Goal: Answer question/provide support

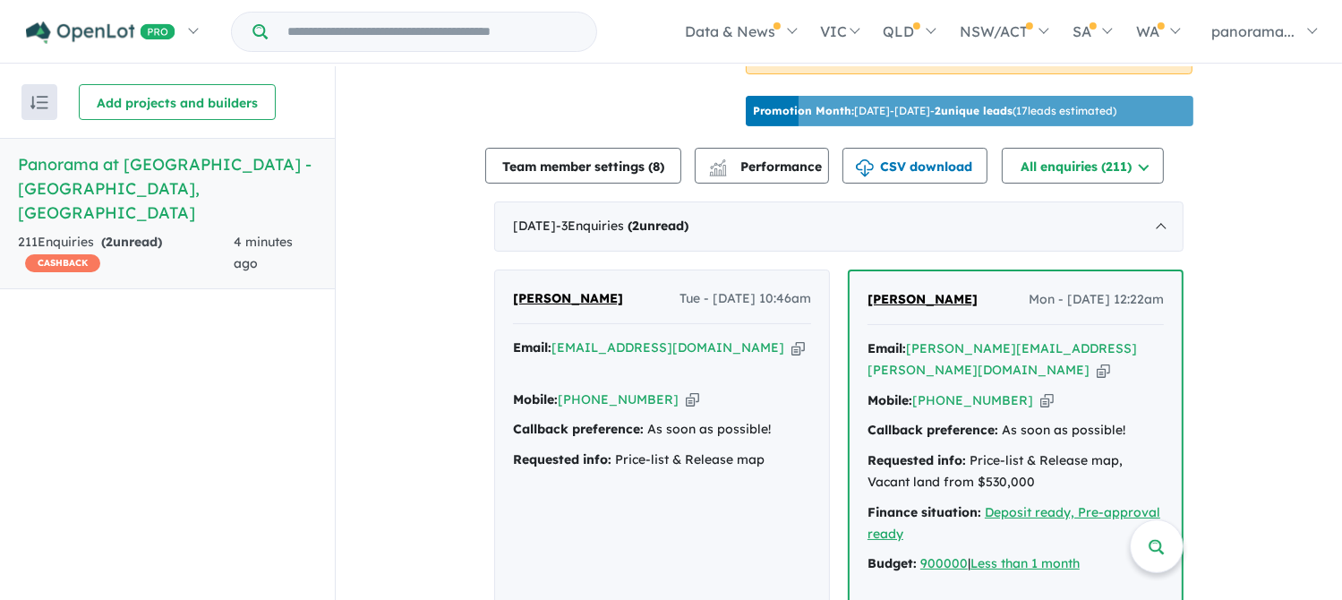
scroll to position [627, 0]
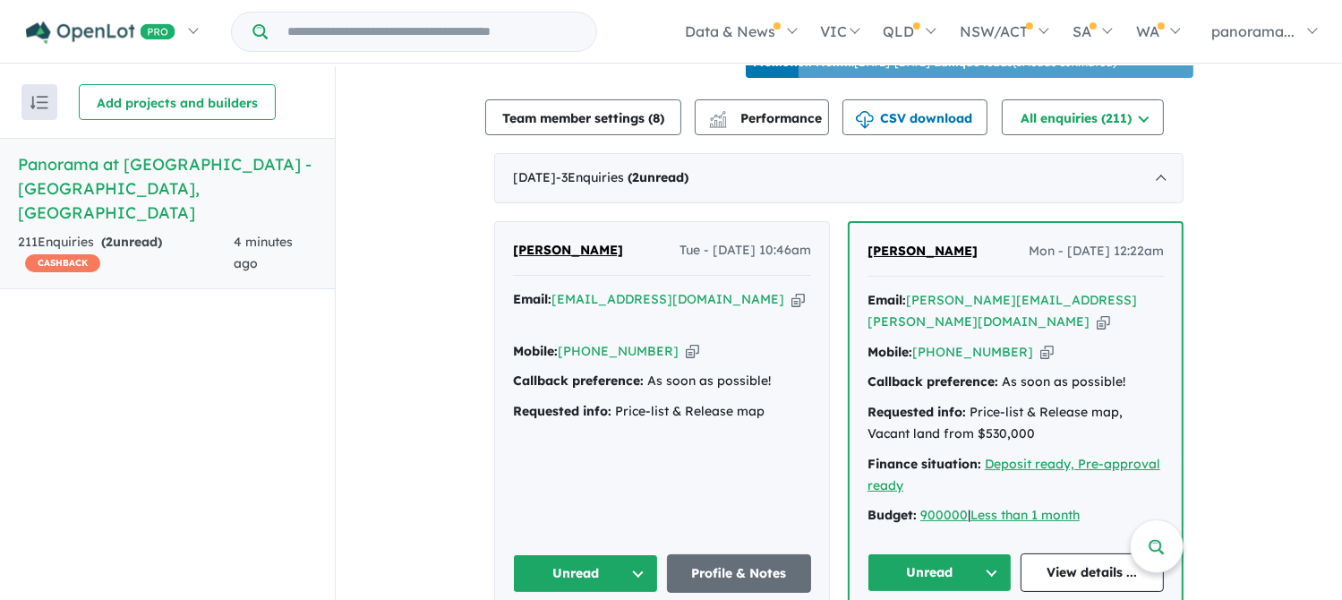
click at [602, 558] on button "Unread" at bounding box center [585, 573] width 145 height 38
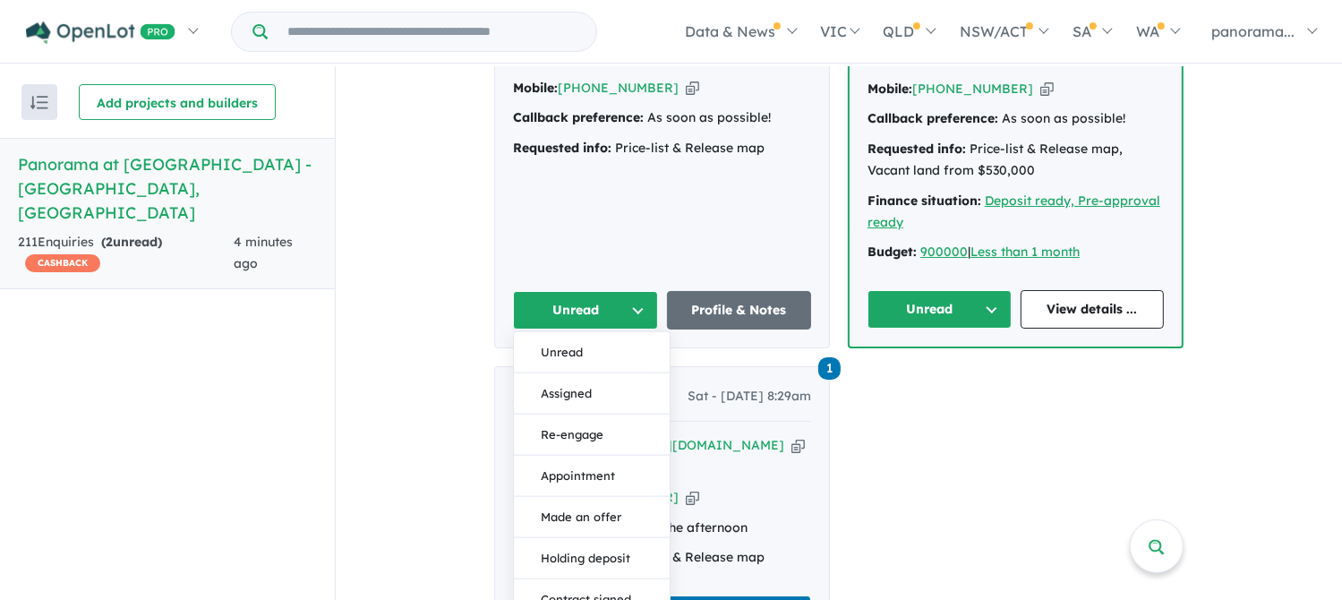
scroll to position [895, 0]
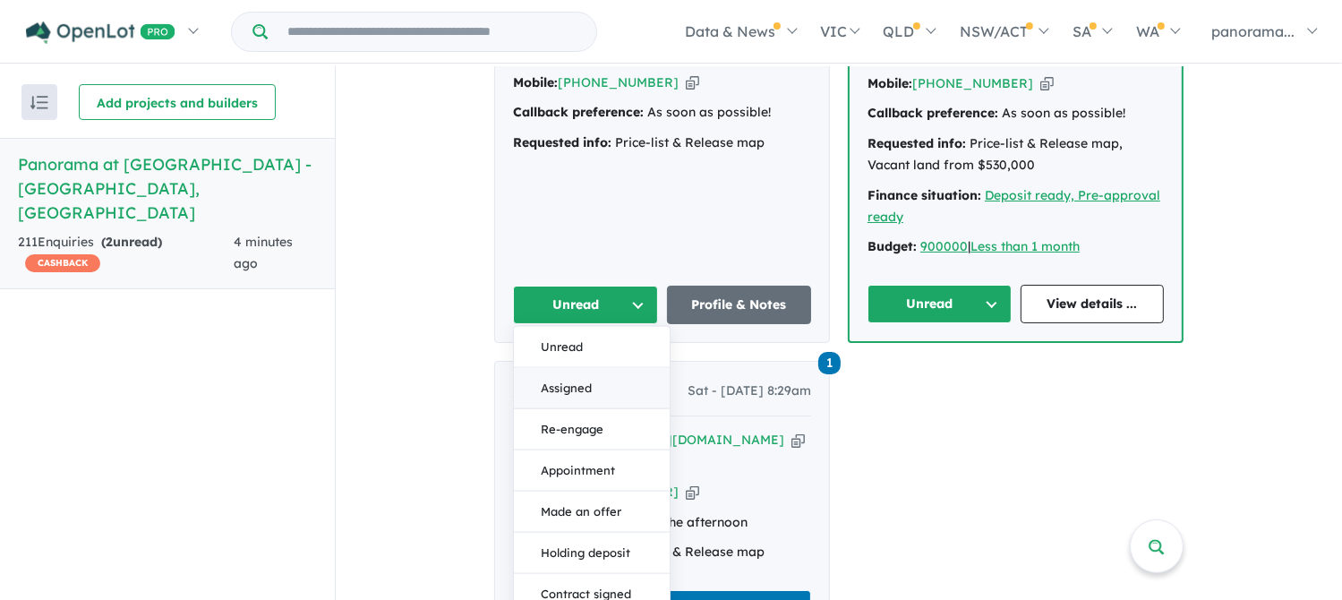
click at [569, 368] on button "Assigned" at bounding box center [592, 388] width 156 height 41
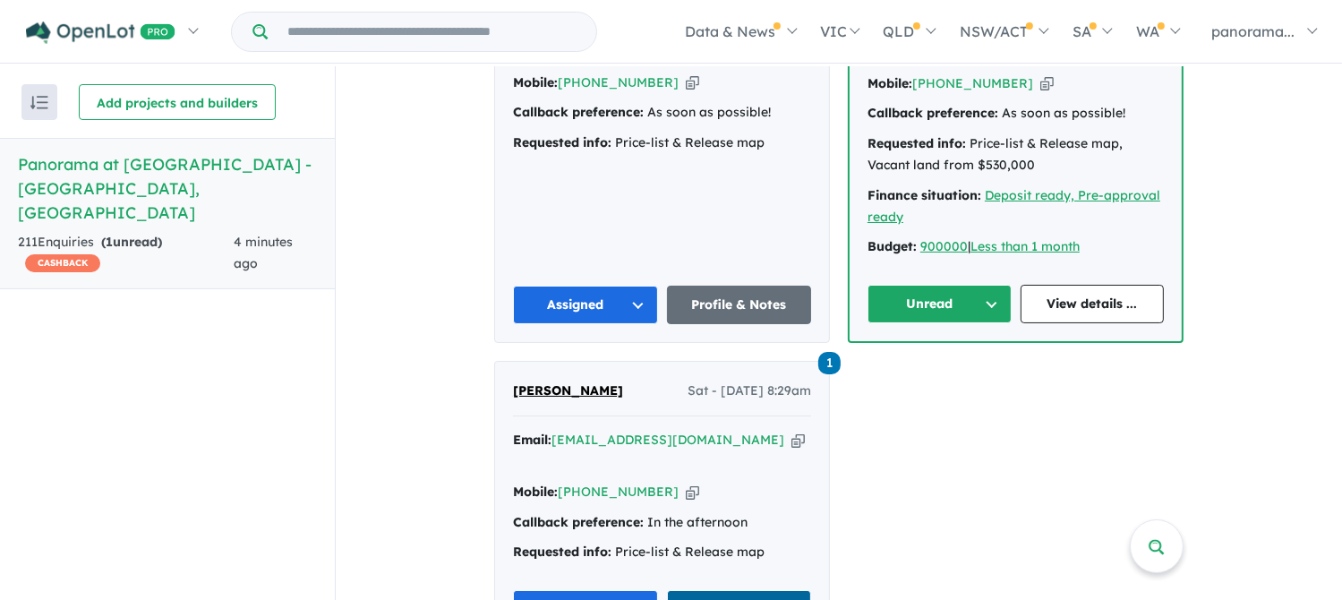
click at [693, 590] on link "View 1 notes" at bounding box center [739, 609] width 145 height 38
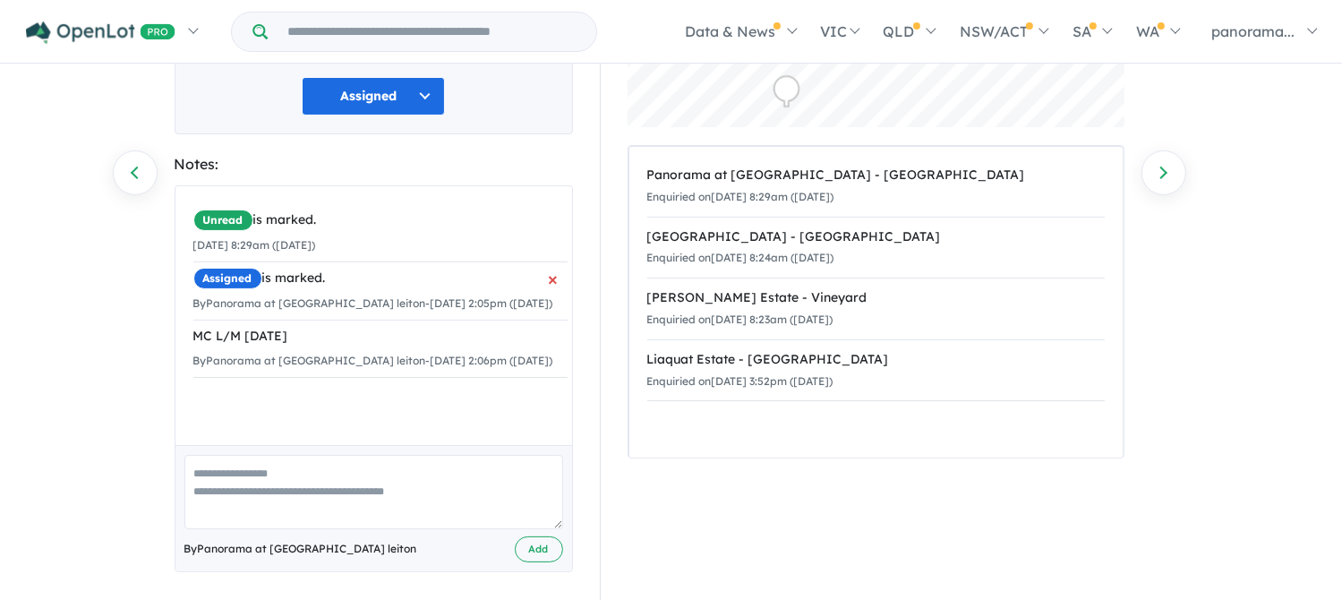
scroll to position [260, 0]
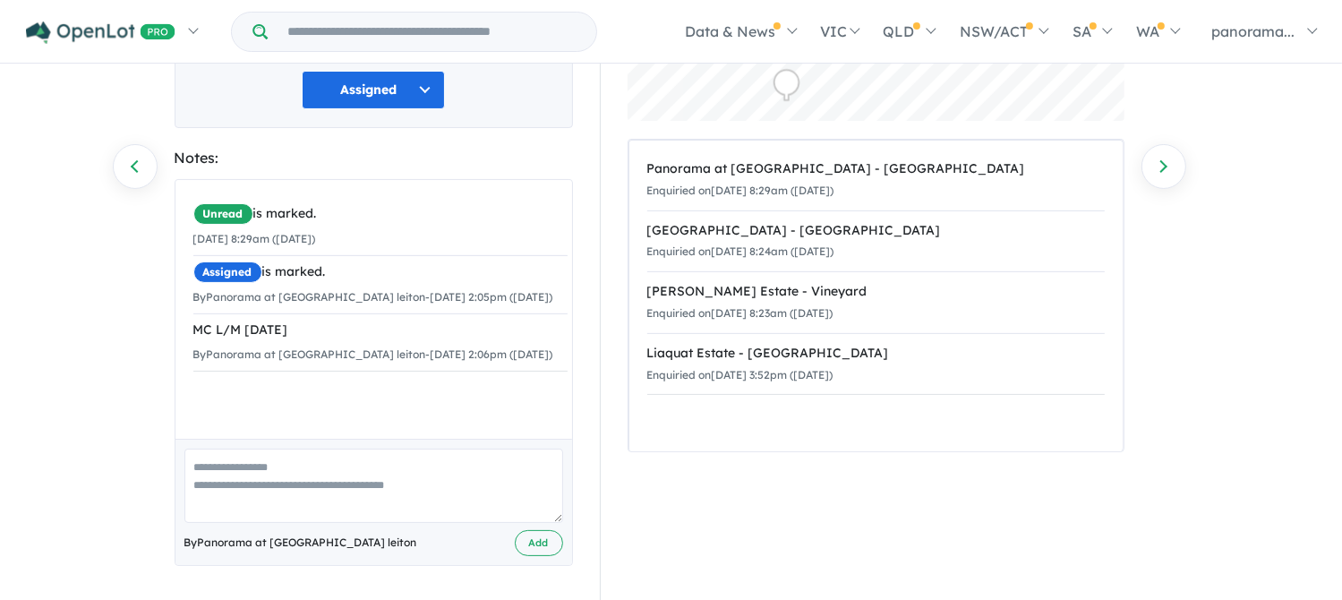
click at [263, 478] on textarea at bounding box center [373, 486] width 379 height 74
type textarea "**********"
click at [537, 538] on button "Add" at bounding box center [539, 543] width 48 height 26
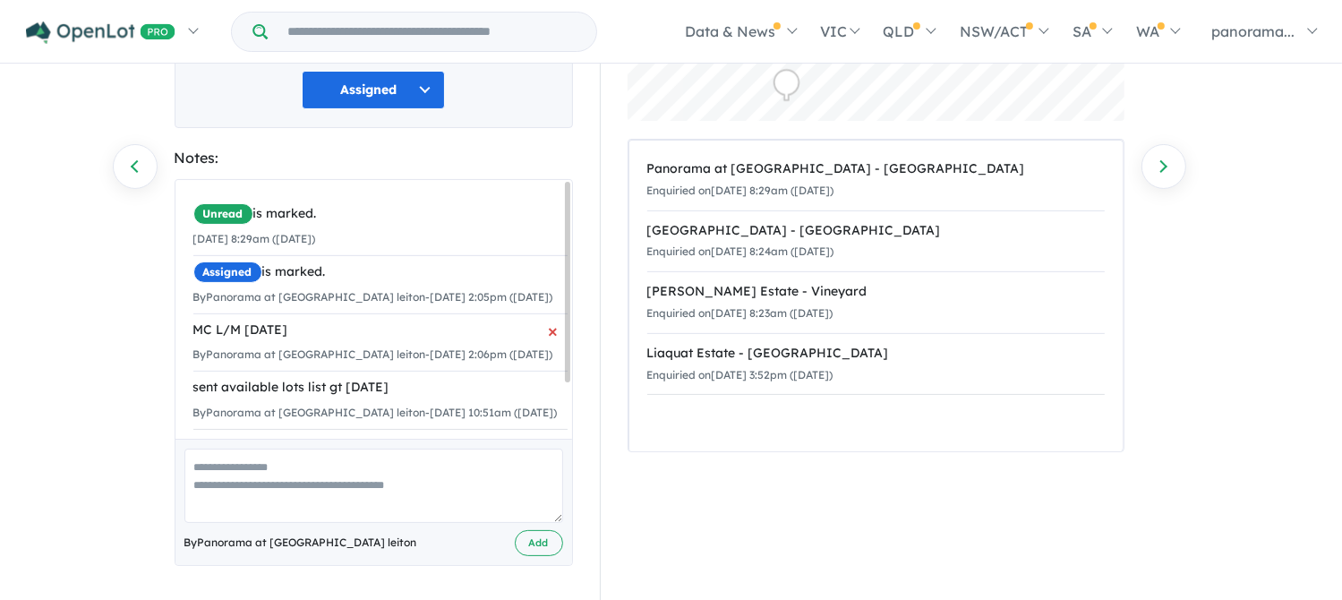
scroll to position [0, 0]
drag, startPoint x: 133, startPoint y: 165, endPoint x: 140, endPoint y: 175, distance: 12.2
click at [133, 164] on link "Previous enquiry" at bounding box center [135, 166] width 45 height 45
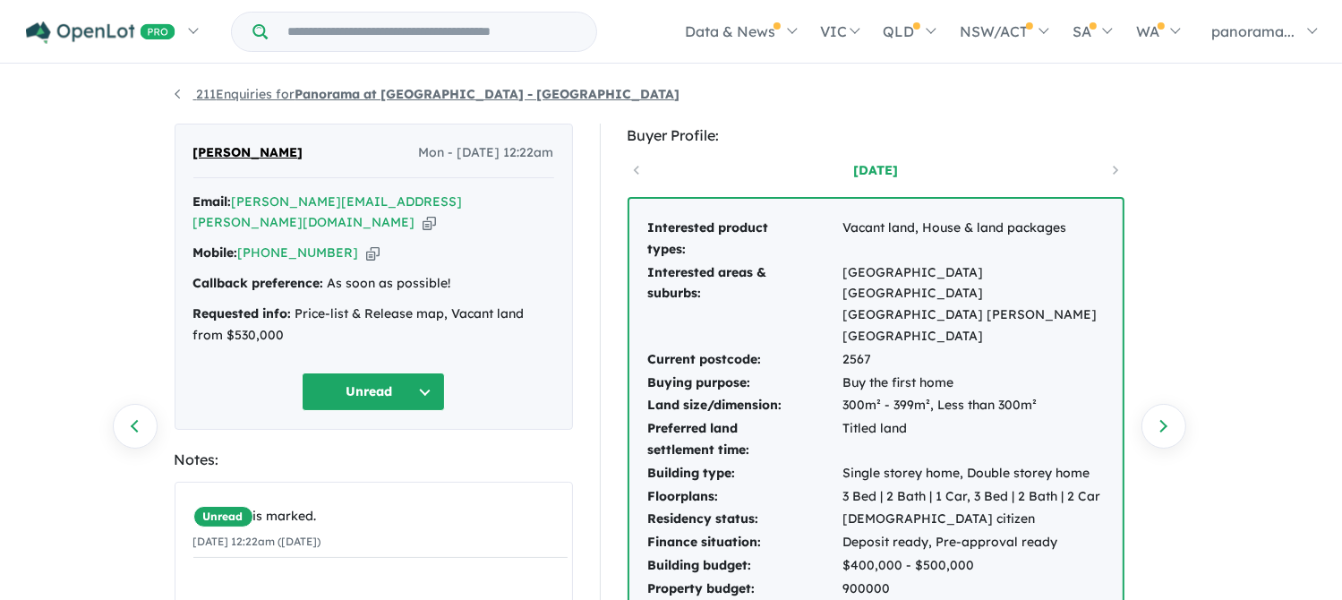
click at [177, 91] on link "211 Enquiries for Panorama at North Wilton Estate - Wilton" at bounding box center [428, 94] width 506 height 16
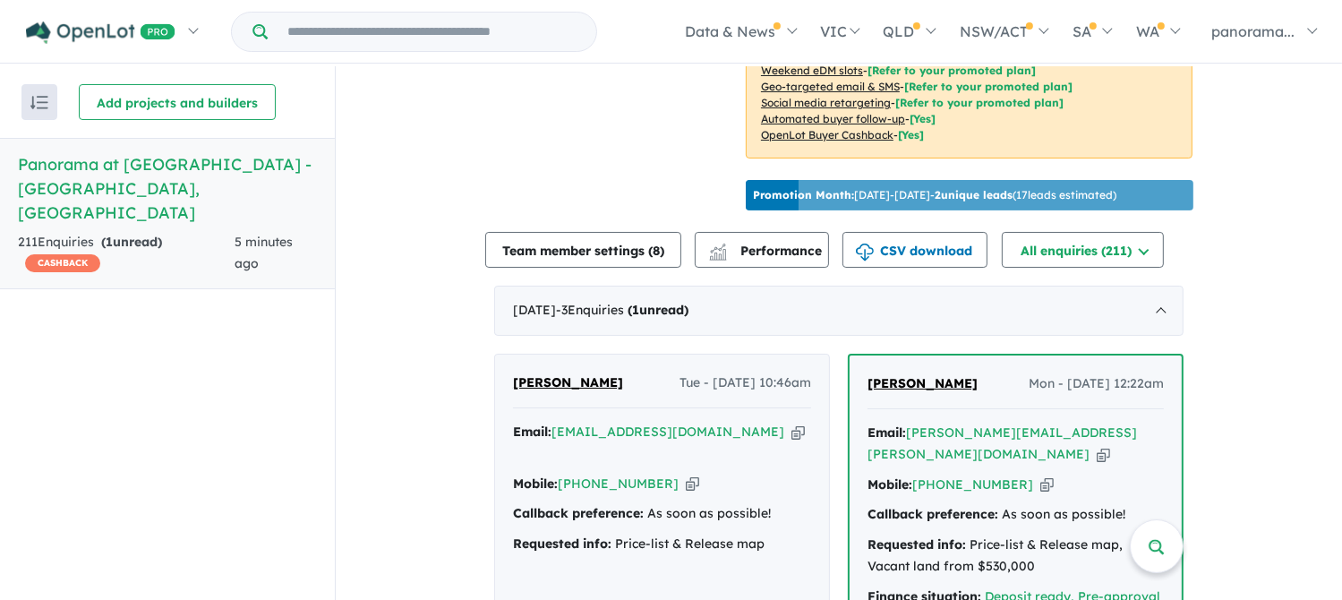
scroll to position [627, 0]
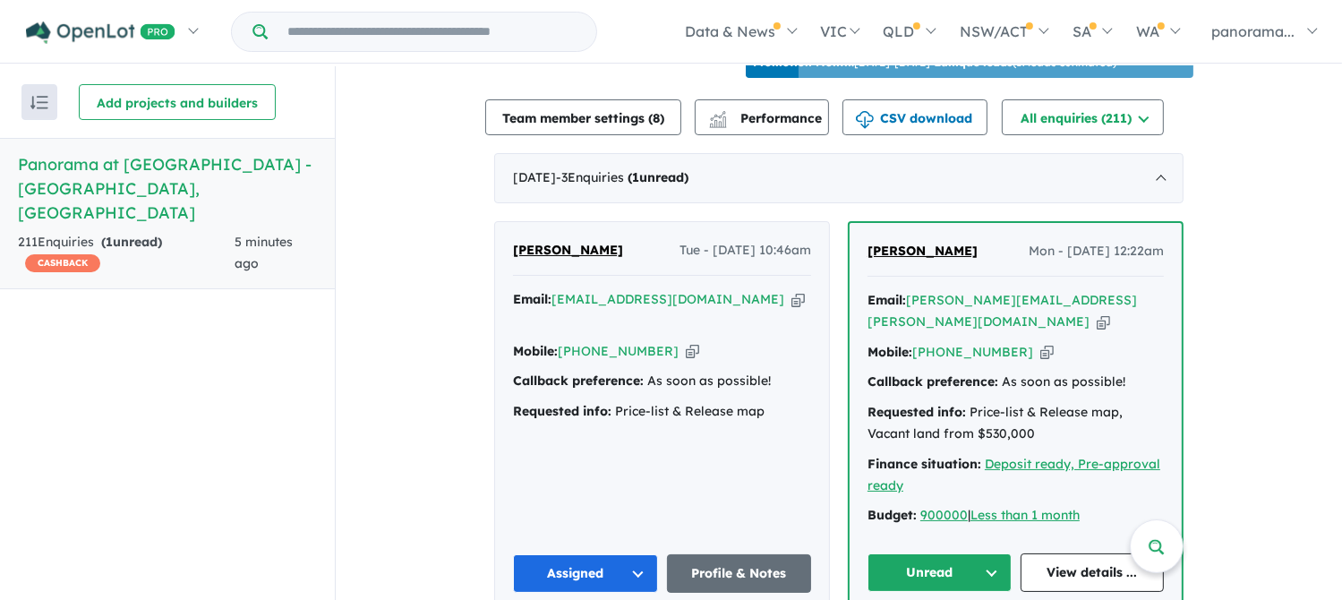
drag, startPoint x: 907, startPoint y: 551, endPoint x: 916, endPoint y: 560, distance: 12.7
click at [908, 553] on button "Unread" at bounding box center [940, 572] width 144 height 38
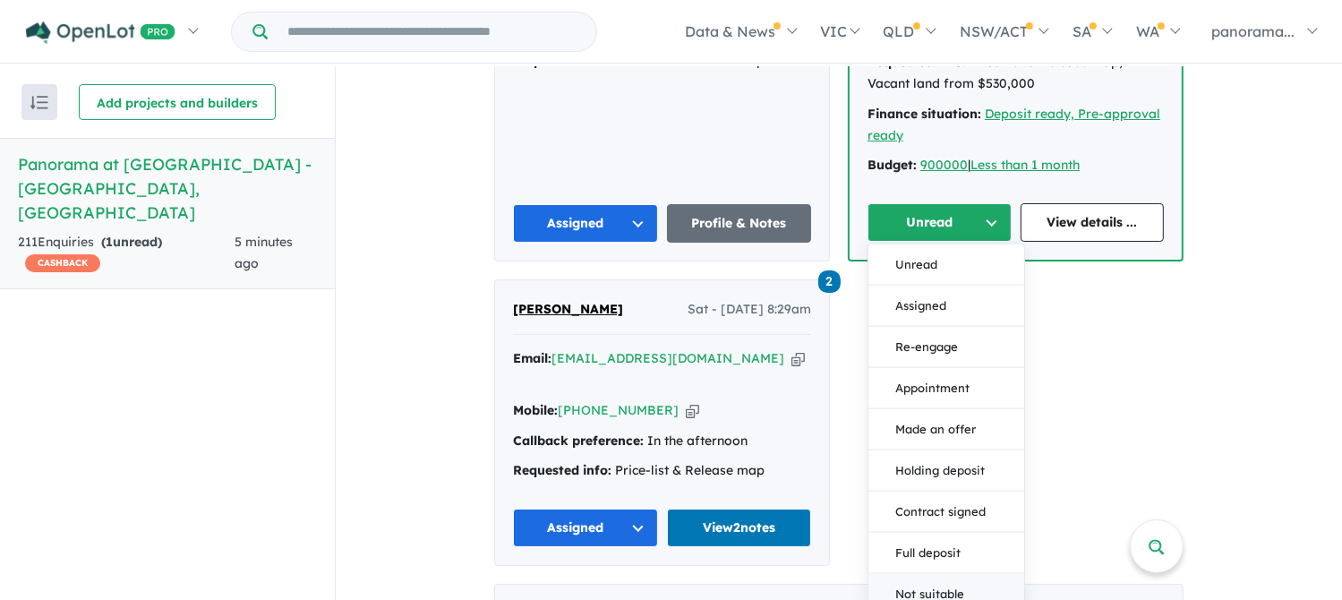
scroll to position [985, 0]
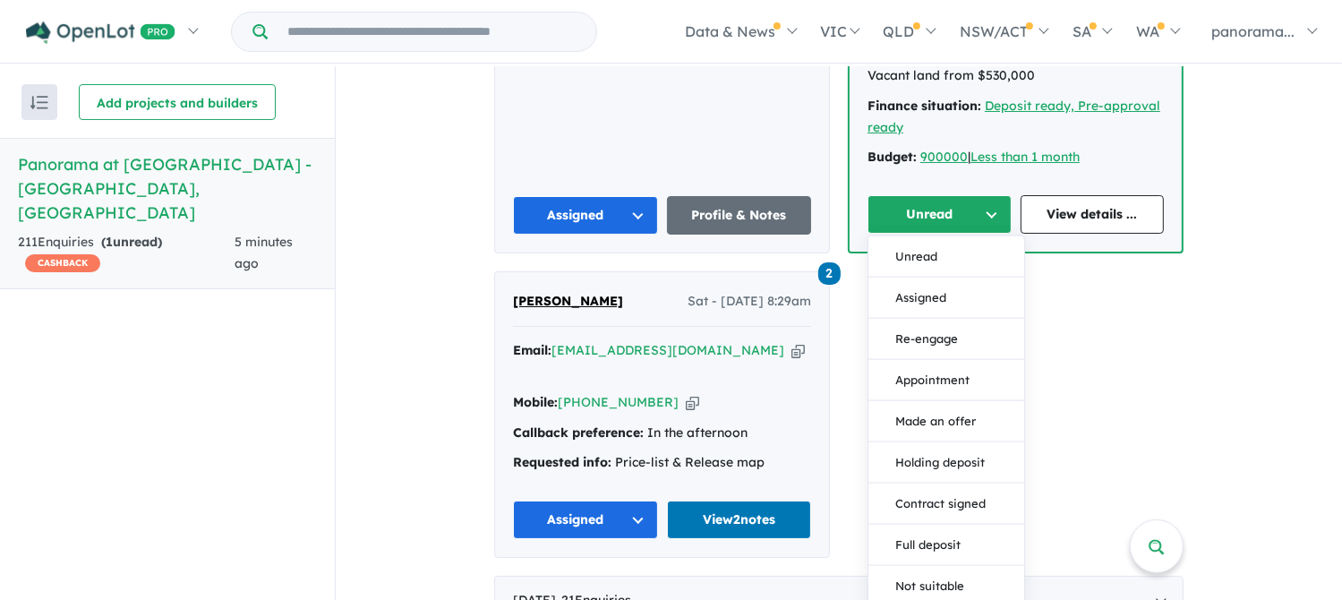
click at [919, 278] on button "Assigned" at bounding box center [946, 298] width 156 height 41
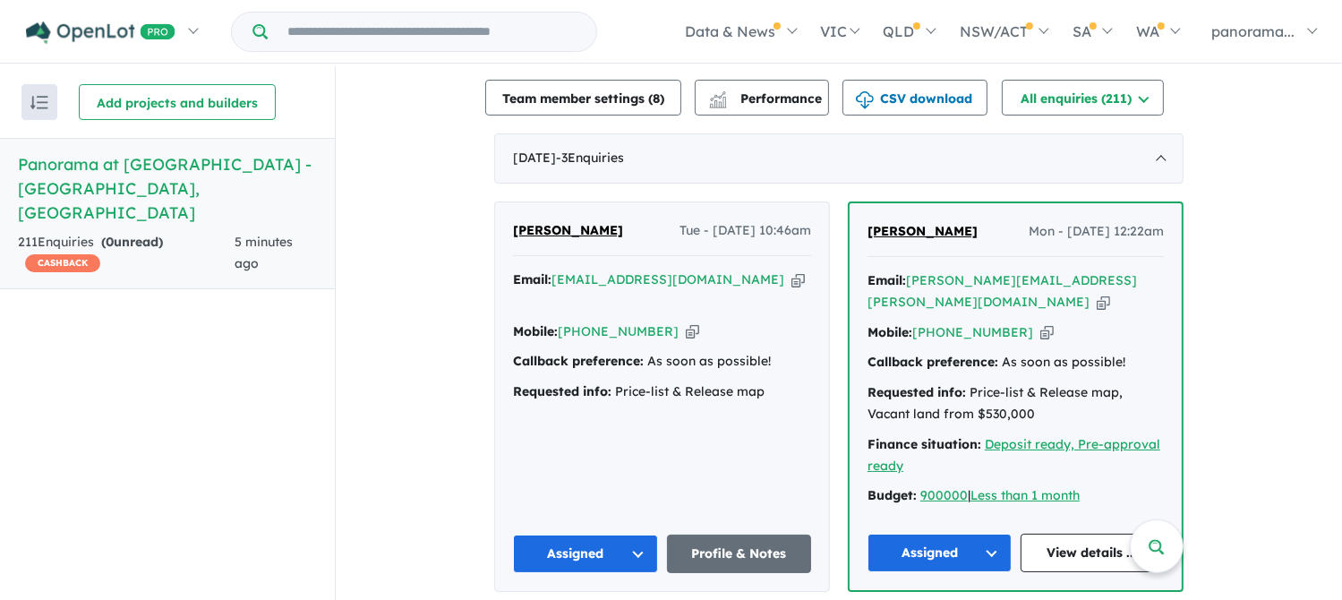
scroll to position [806, 0]
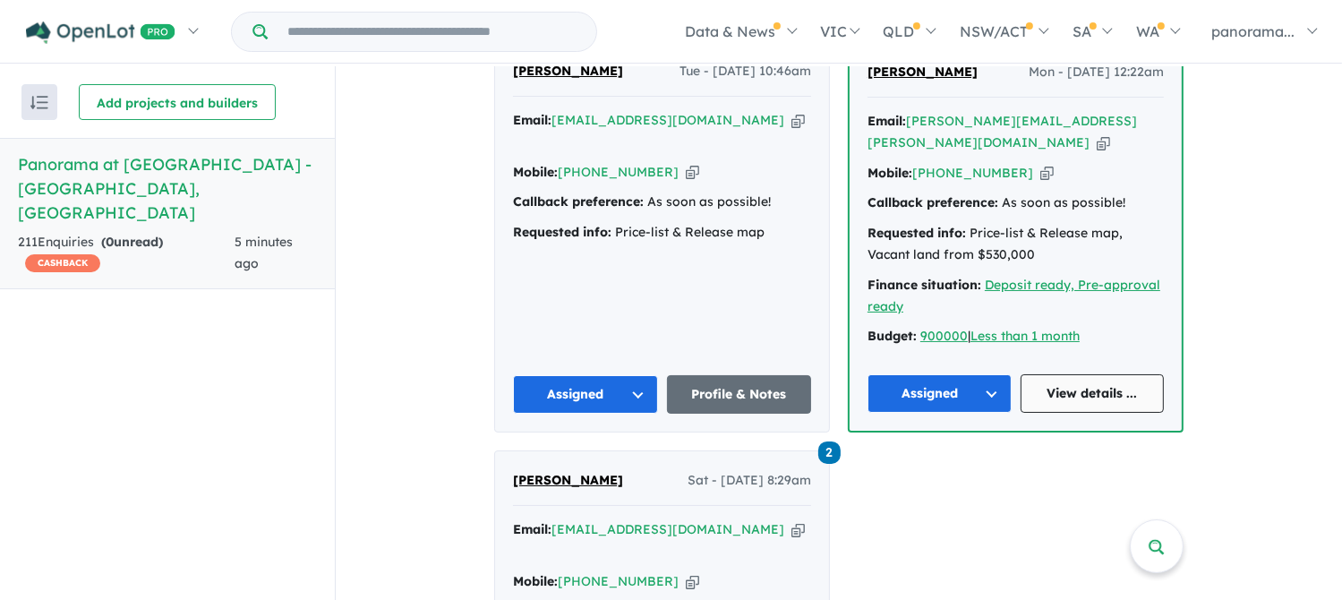
click at [1069, 374] on link "View details ..." at bounding box center [1093, 393] width 144 height 38
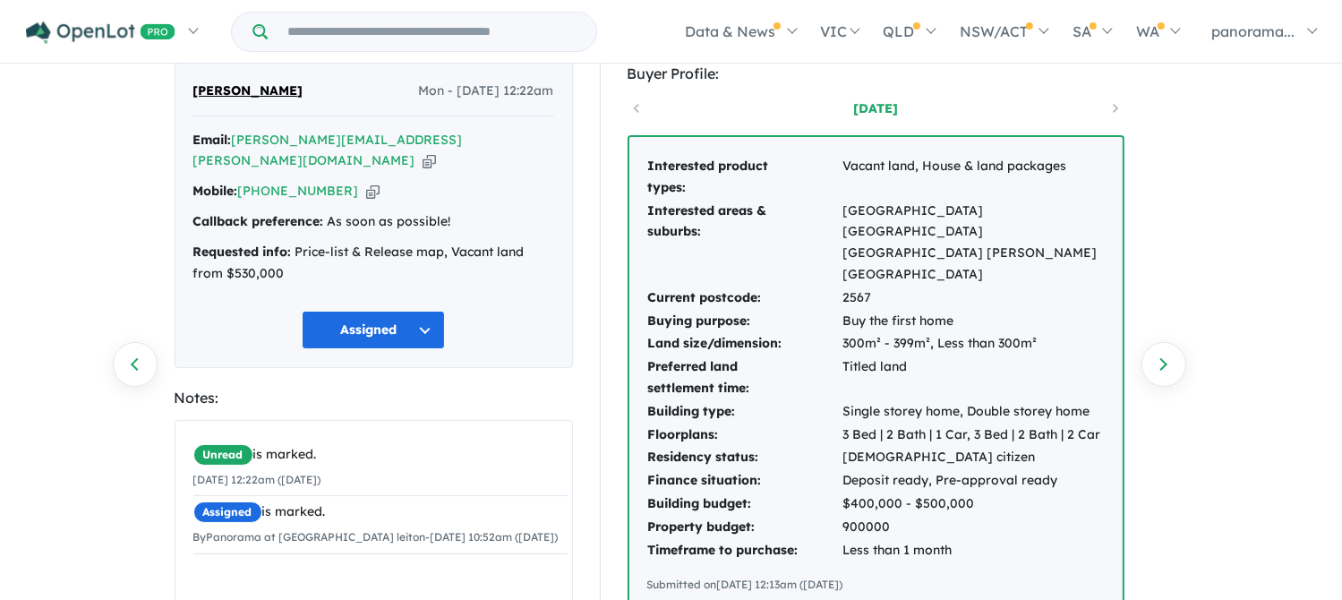
scroll to position [358, 0]
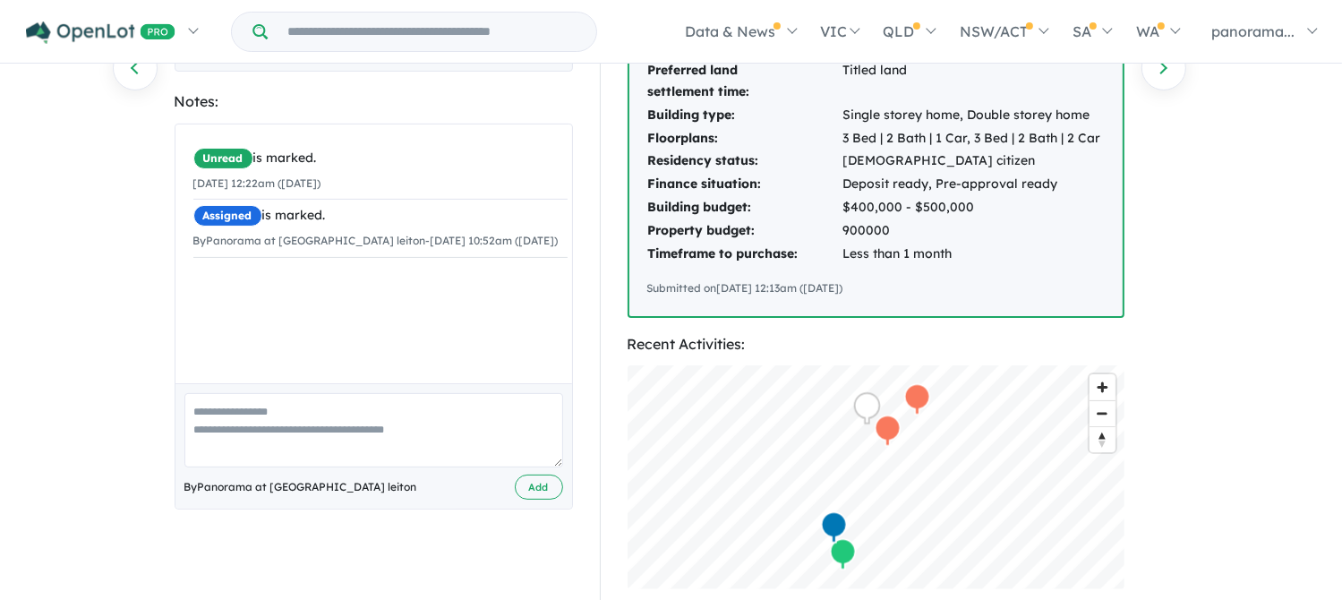
click at [261, 402] on textarea at bounding box center [373, 430] width 379 height 74
type textarea "**********"
click at [526, 475] on button "Add" at bounding box center [539, 488] width 48 height 26
drag, startPoint x: 133, startPoint y: 69, endPoint x: 153, endPoint y: 98, distance: 35.3
click at [133, 69] on link "Previous enquiry" at bounding box center [135, 68] width 45 height 45
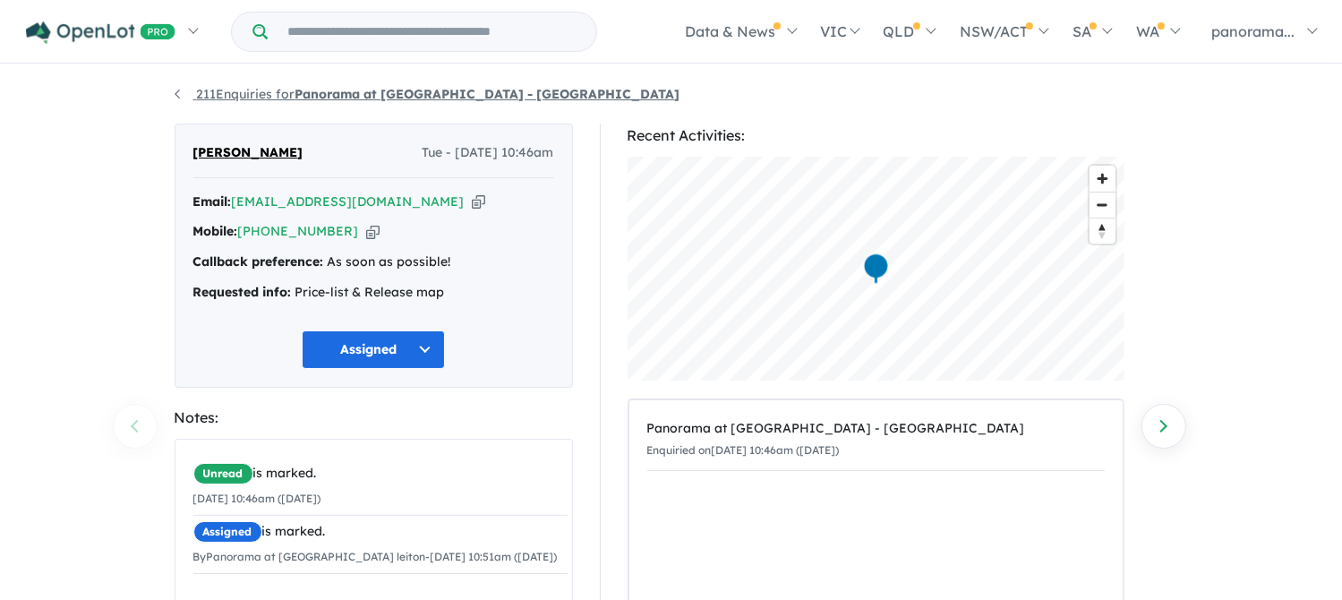
click at [178, 94] on link "211 Enquiries for Panorama at North Wilton Estate - Wilton" at bounding box center [428, 94] width 506 height 16
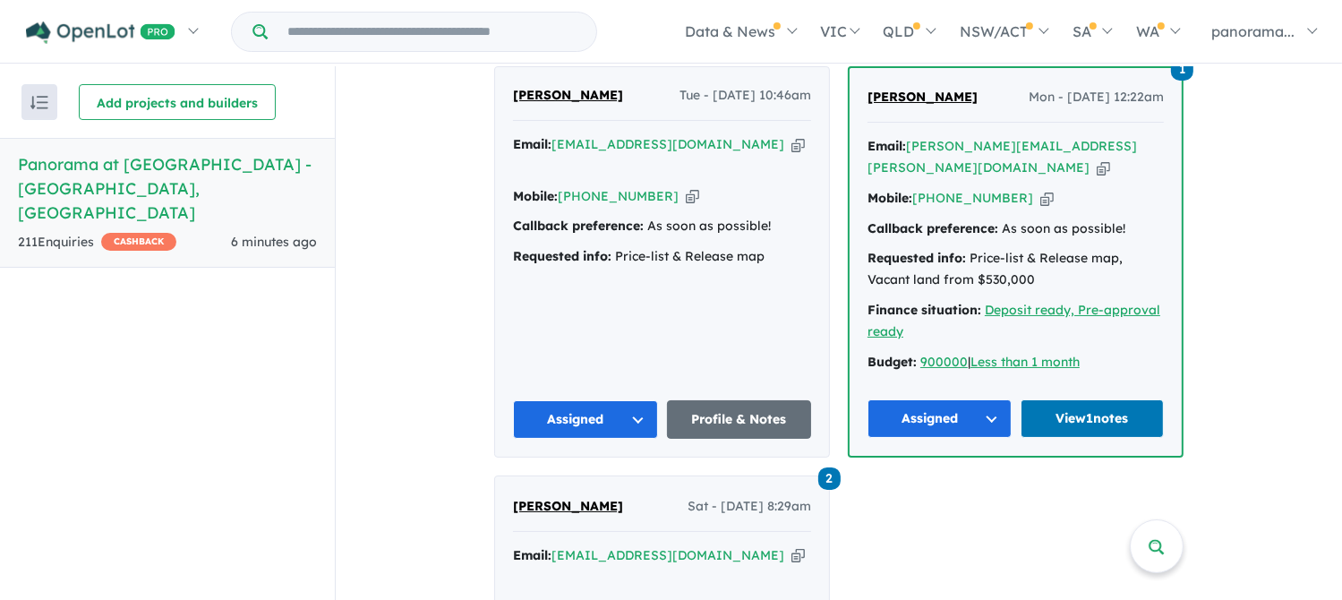
scroll to position [650, 0]
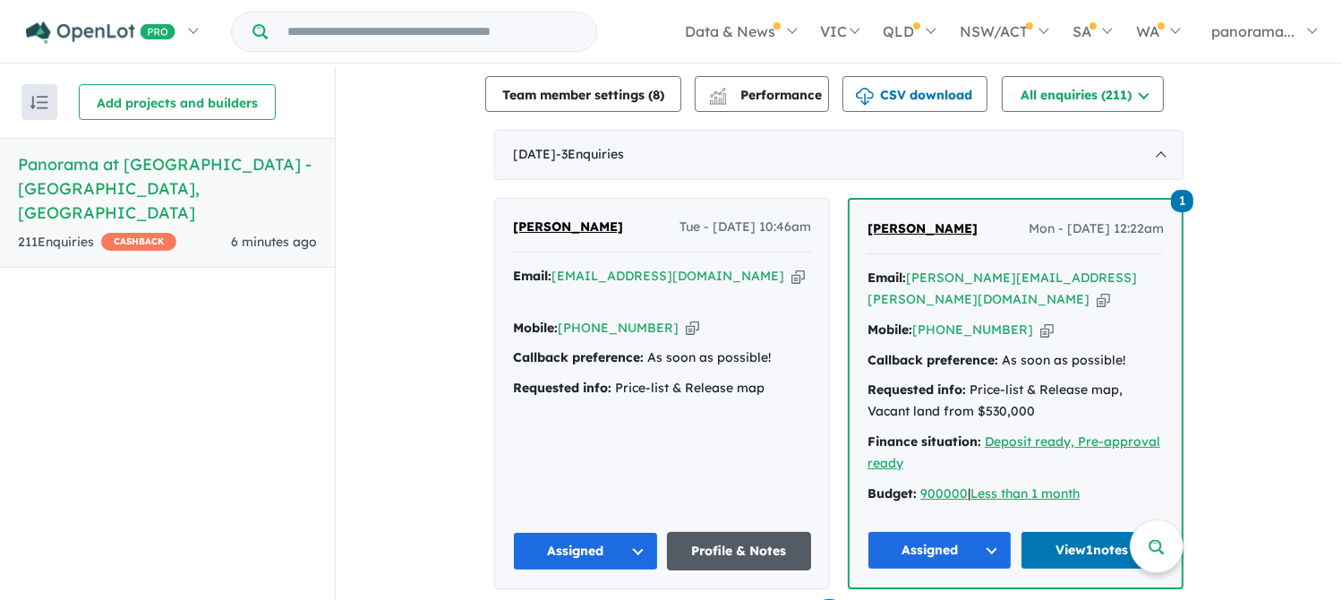
click at [720, 532] on link "Profile & Notes" at bounding box center [739, 551] width 145 height 38
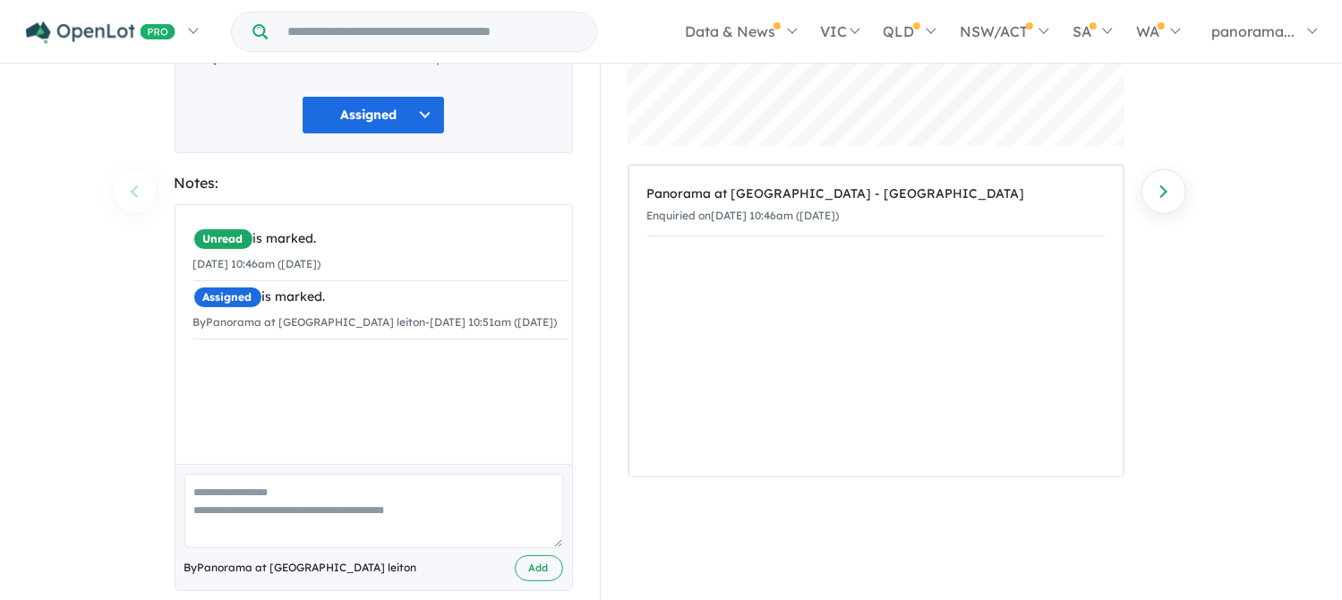
scroll to position [260, 0]
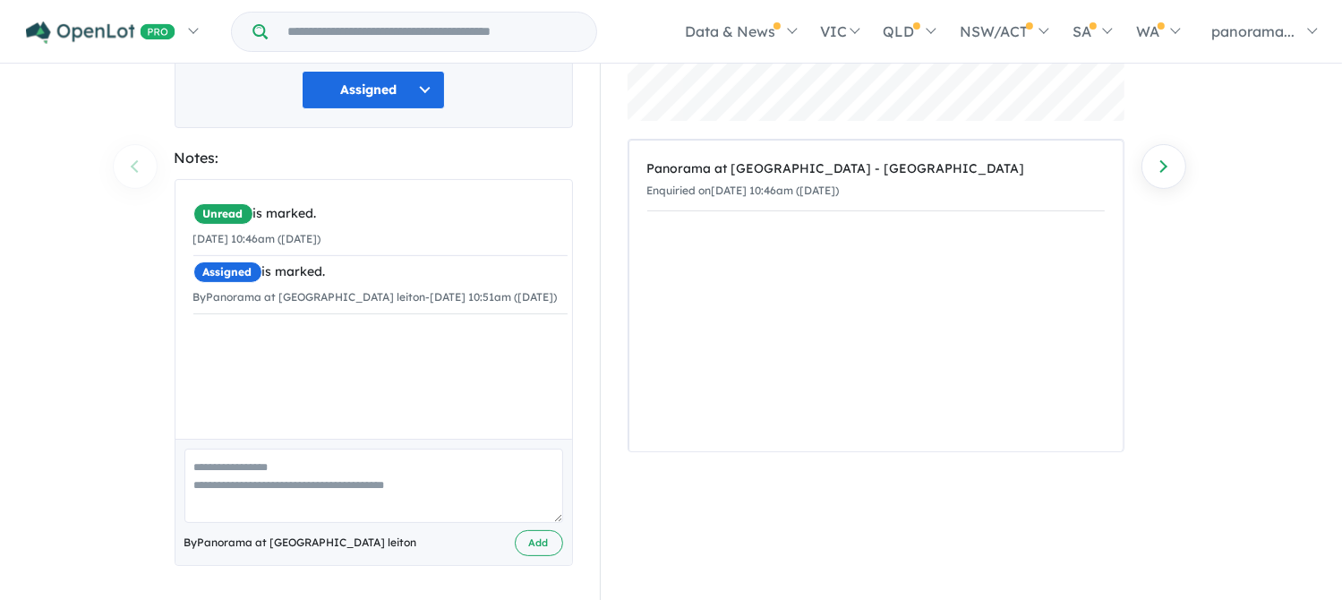
click at [265, 472] on textarea at bounding box center [373, 486] width 379 height 74
type textarea "**********"
click at [544, 548] on button "Add" at bounding box center [539, 543] width 48 height 26
click at [126, 162] on div "211 Enquiries for Panorama at North Wilton Estate - Wilton Previous enquiry Nex…" at bounding box center [671, 75] width 1342 height 536
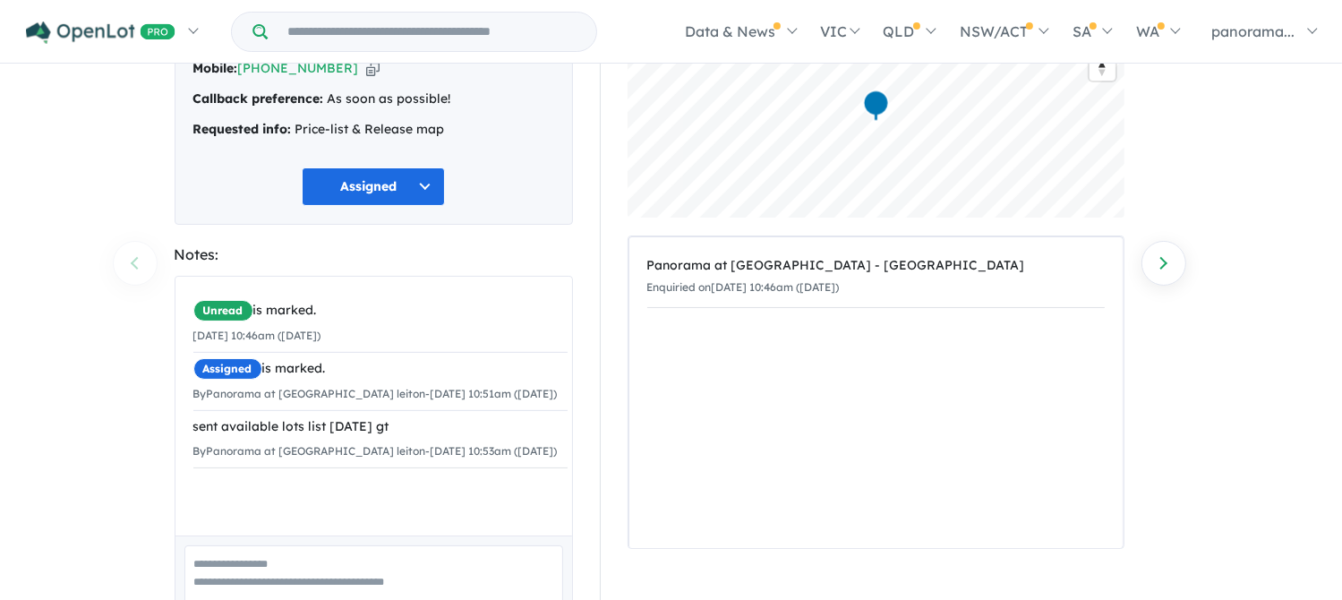
scroll to position [81, 0]
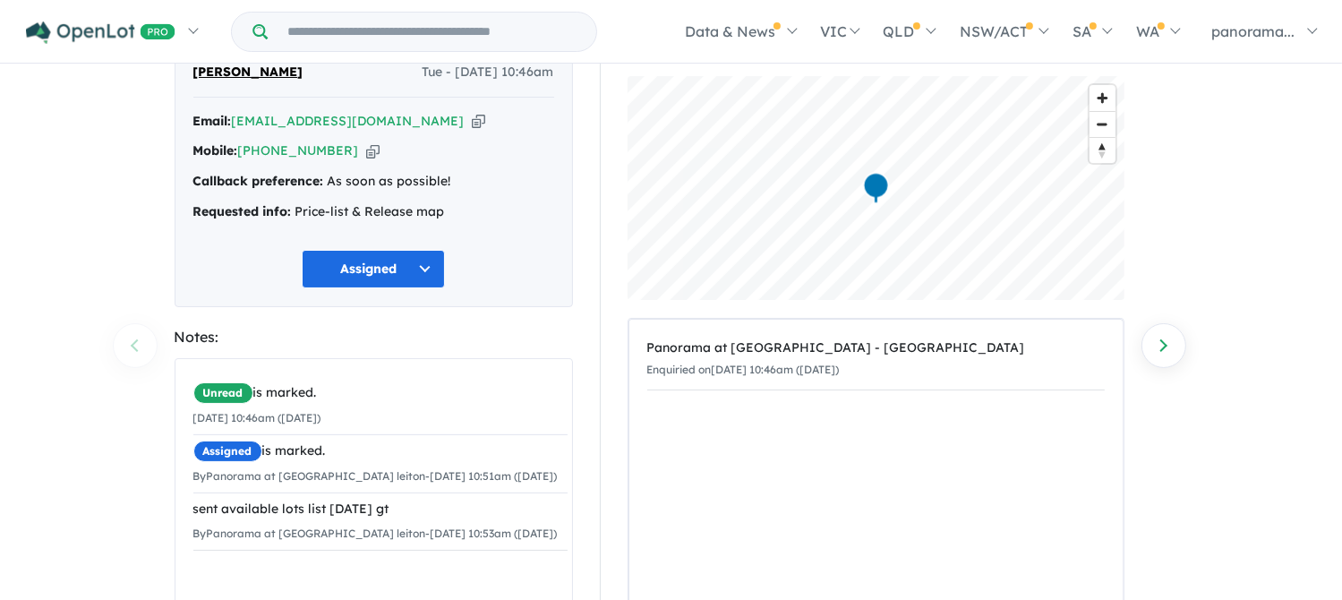
click at [133, 342] on div "211 Enquiries for Panorama at North Wilton Estate - Wilton Previous enquiry Nex…" at bounding box center [671, 254] width 1342 height 536
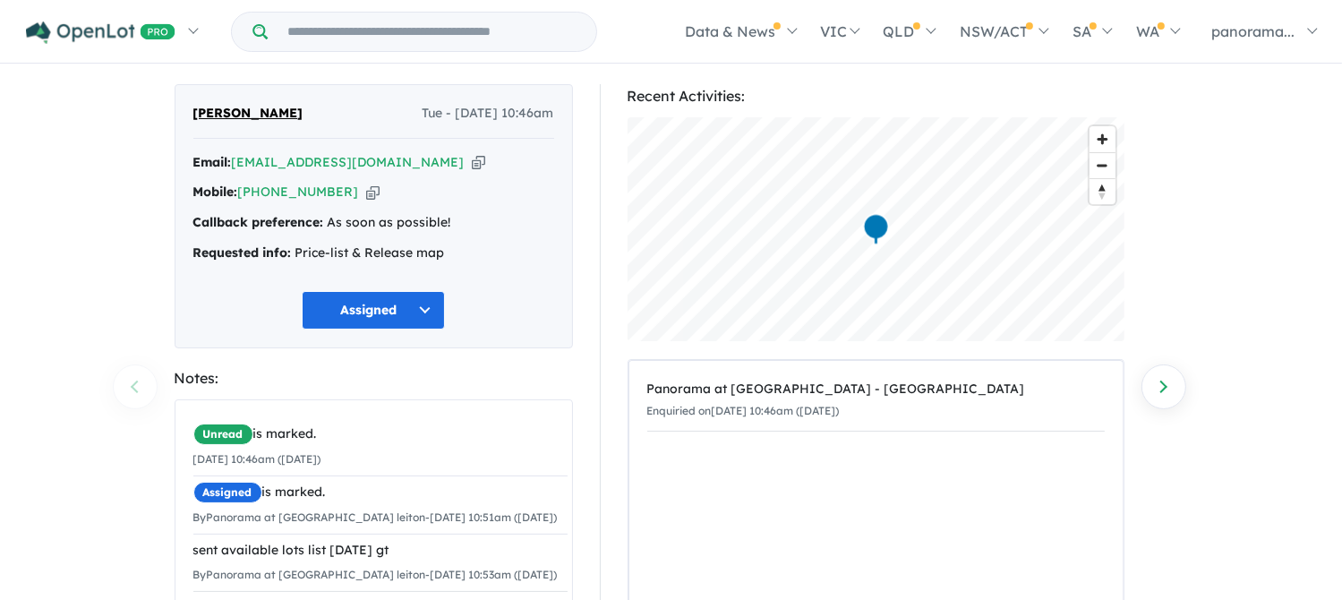
scroll to position [0, 0]
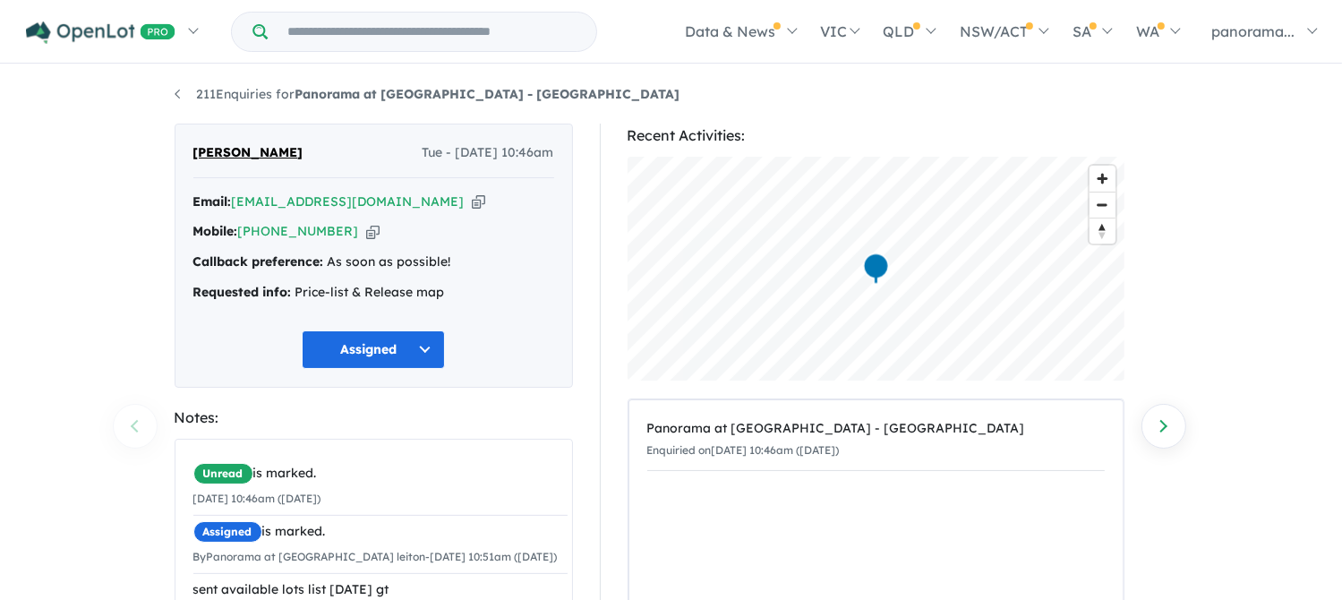
click at [172, 92] on div "211 Enquiries for Panorama at North Wilton Estate - Wilton Previous enquiry Nex…" at bounding box center [671, 334] width 1021 height 536
click at [175, 90] on link "211 Enquiries for Panorama at North Wilton Estate - Wilton" at bounding box center [428, 94] width 506 height 16
